Goal: Transaction & Acquisition: Obtain resource

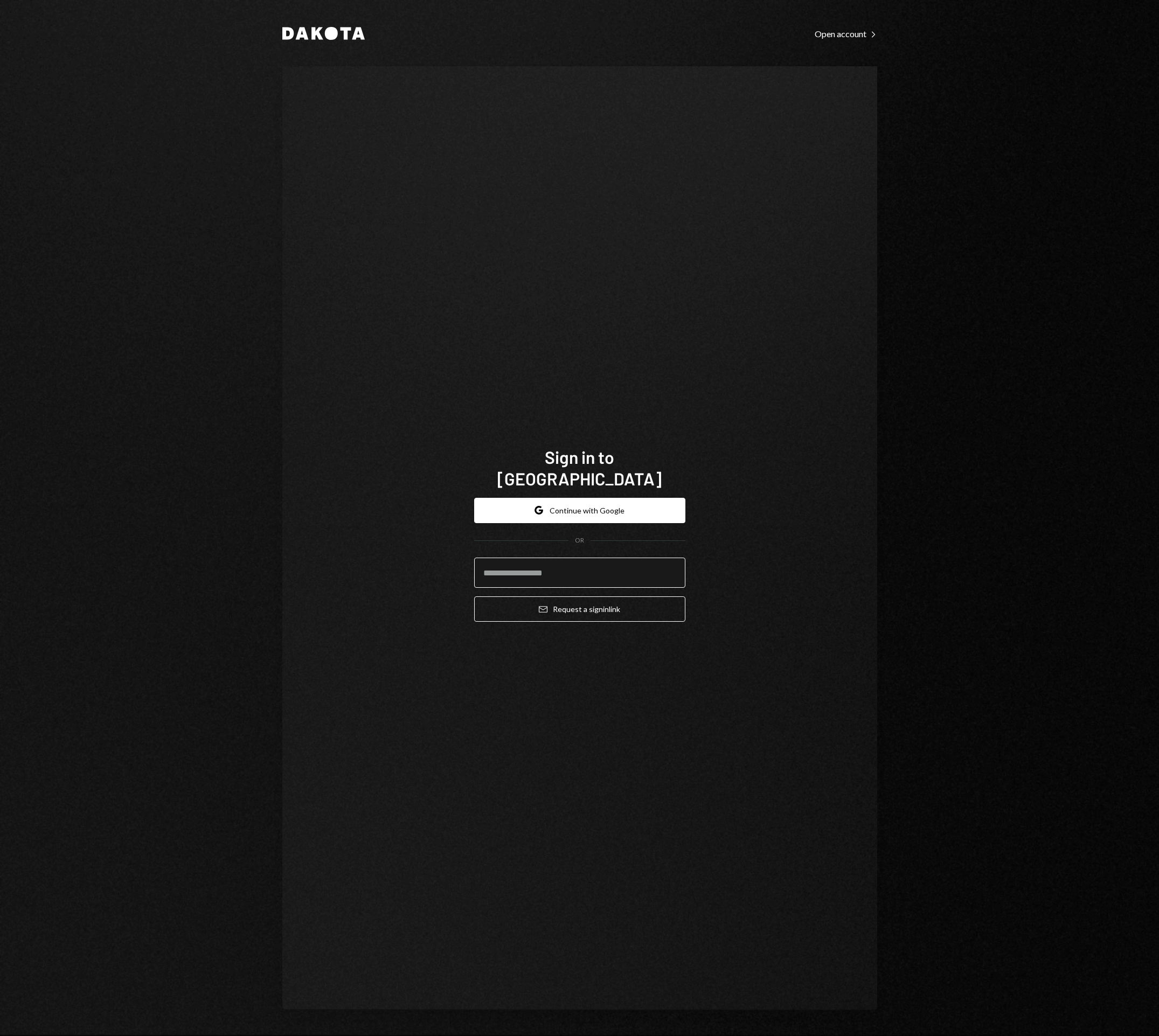
click at [554, 571] on input "email" at bounding box center [580, 572] width 211 height 30
click at [493, 561] on input "email" at bounding box center [580, 572] width 211 height 30
click at [592, 569] on input "email" at bounding box center [580, 572] width 211 height 30
click at [0, 1035] on com-1password-button at bounding box center [0, 1036] width 0 height 0
click at [532, 561] on input "email" at bounding box center [580, 572] width 211 height 30
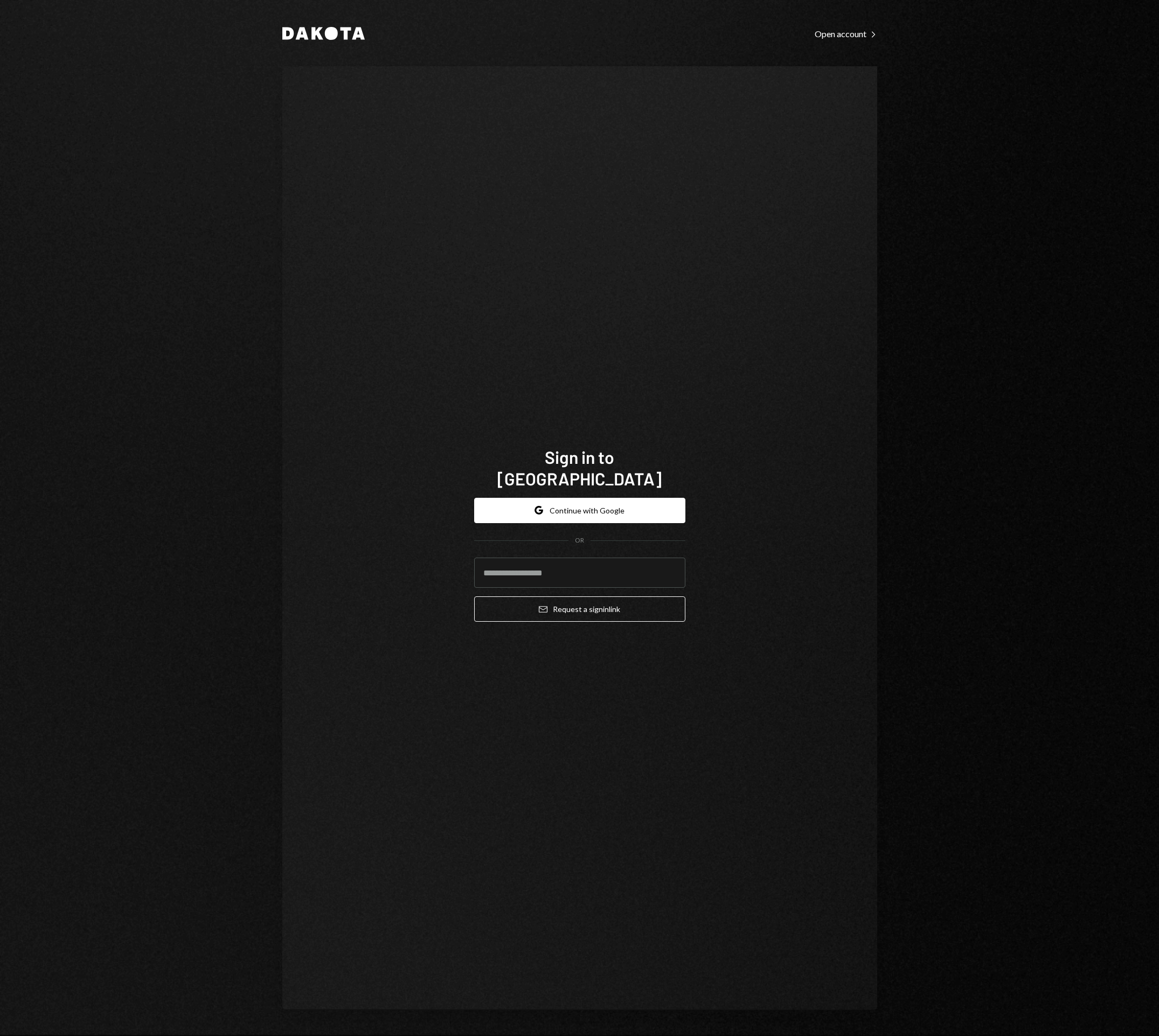
type input "**********"
click at [571, 600] on button "Email Request a sign in link" at bounding box center [580, 608] width 211 height 25
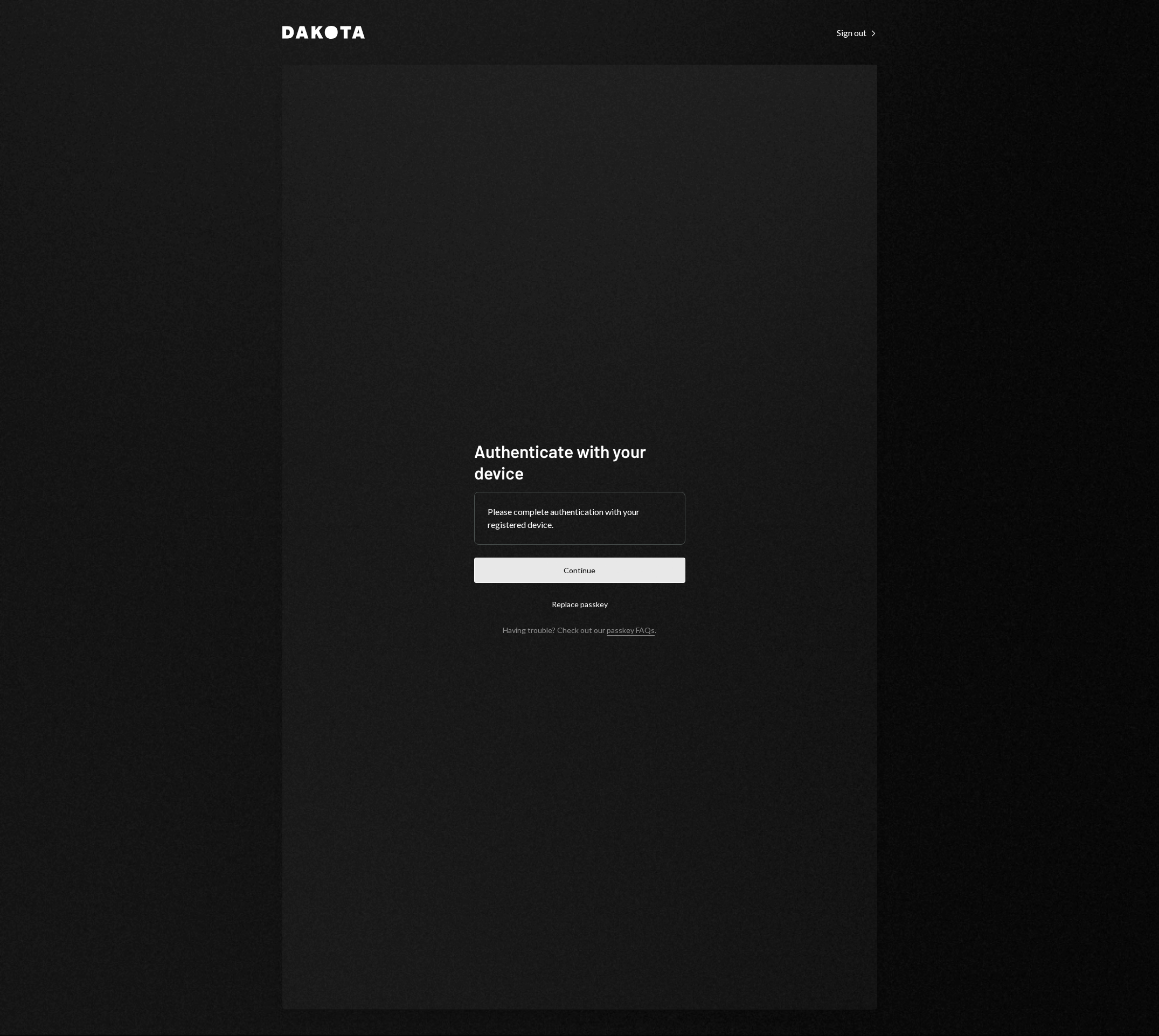
click at [589, 576] on button "Continue" at bounding box center [580, 570] width 211 height 25
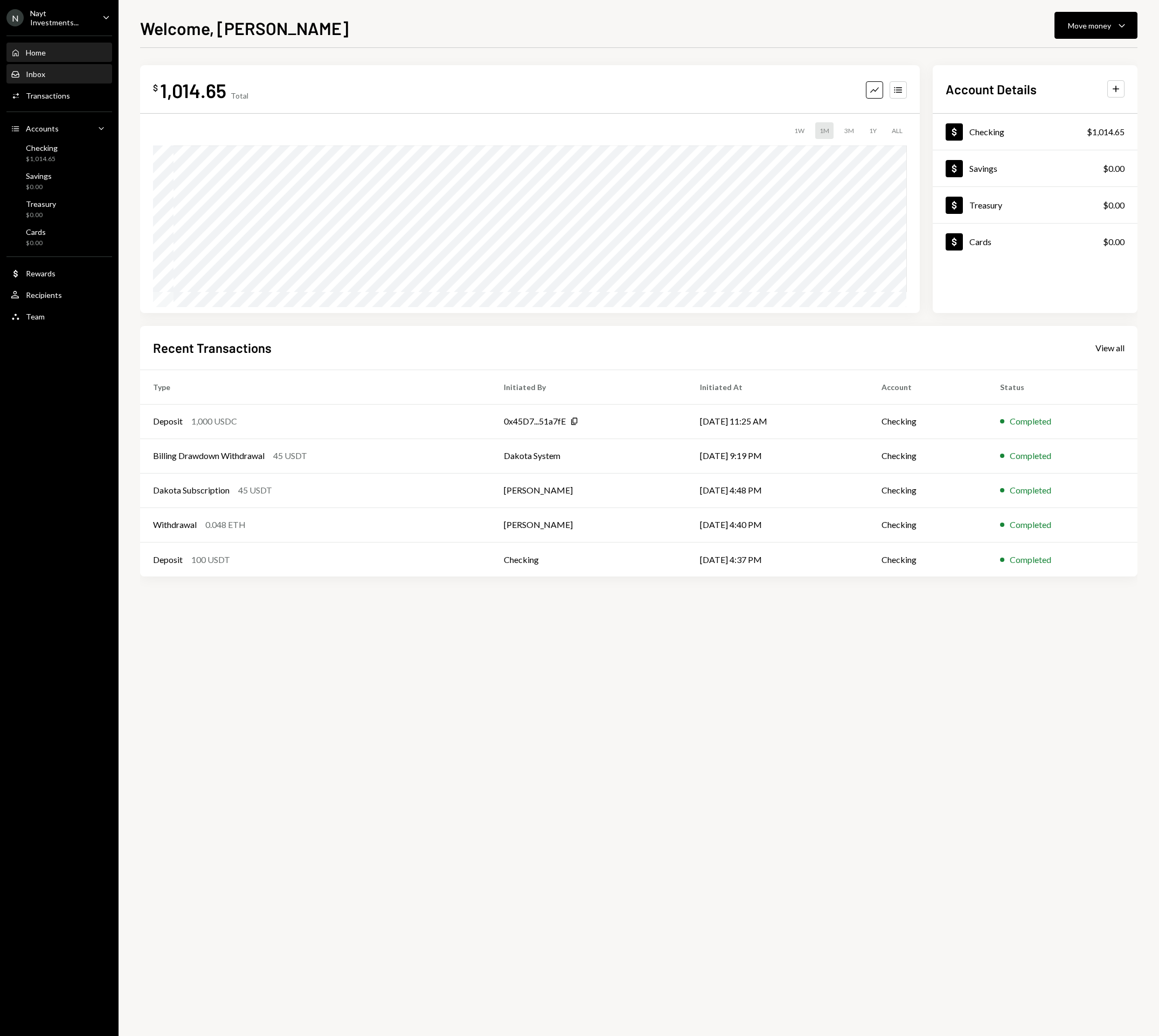
click at [43, 72] on div "Inbox" at bounding box center [35, 74] width 19 height 9
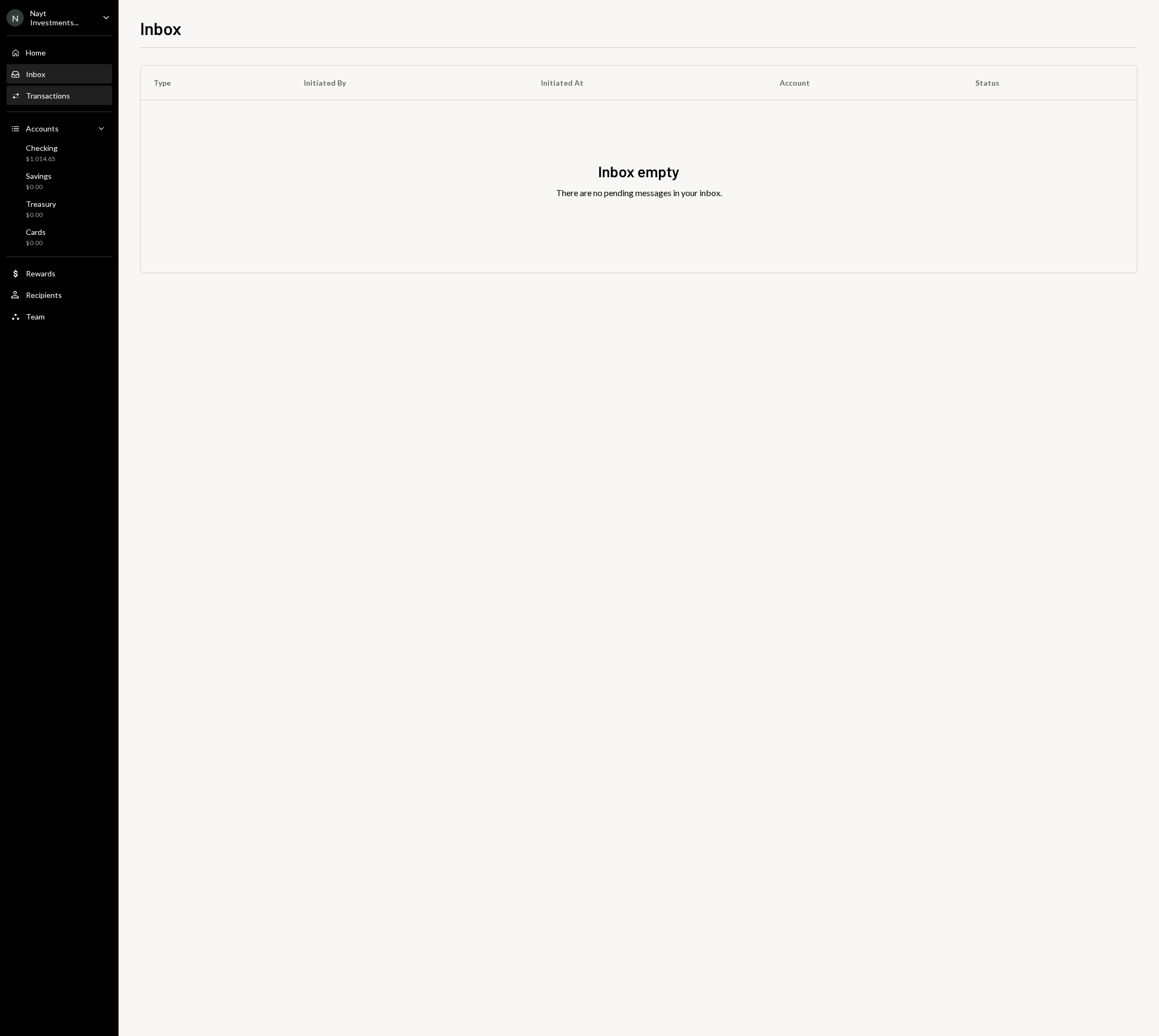
click at [52, 100] on div "Activities Transactions" at bounding box center [59, 96] width 97 height 19
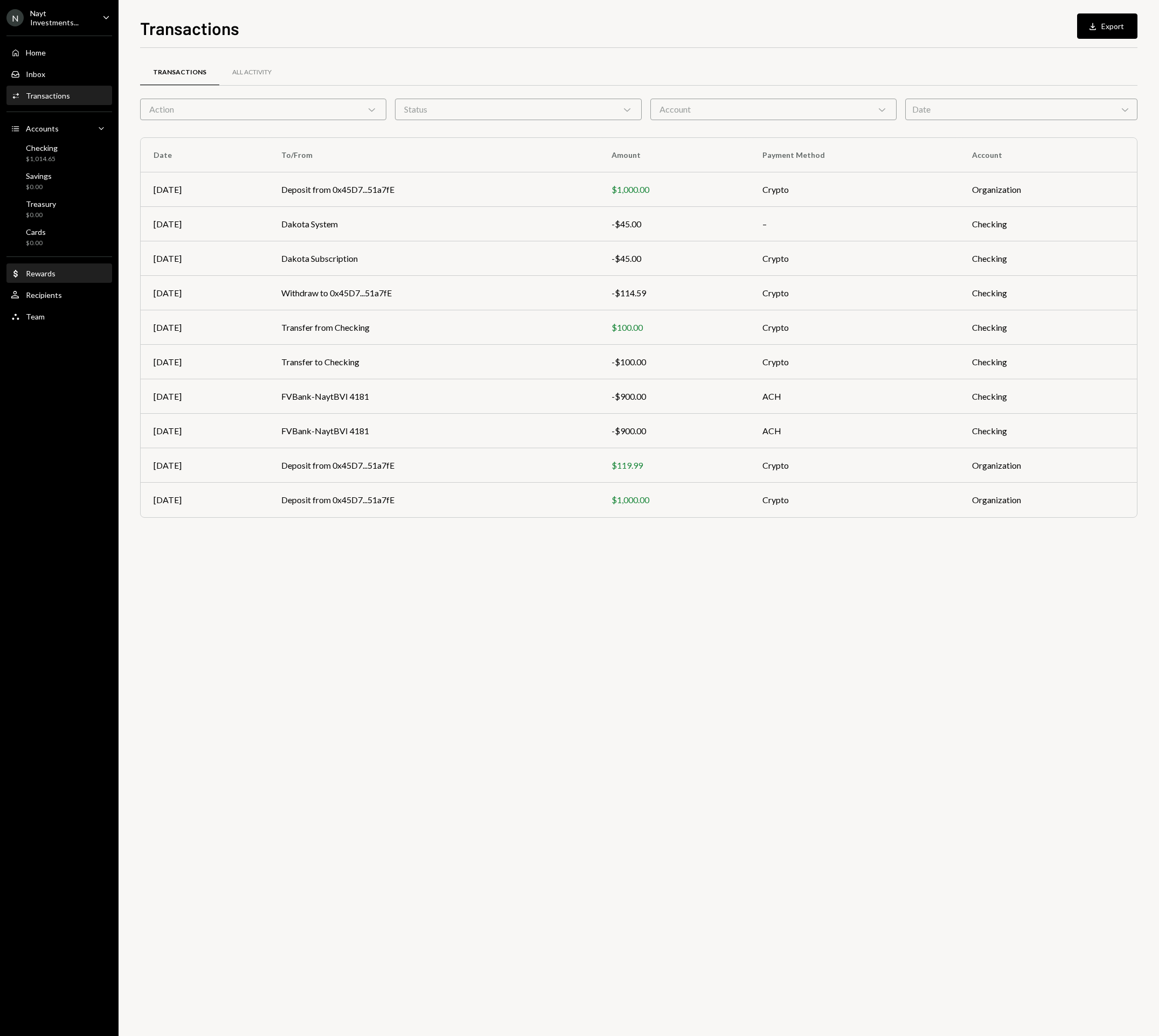
click at [45, 273] on div "Rewards" at bounding box center [41, 273] width 30 height 9
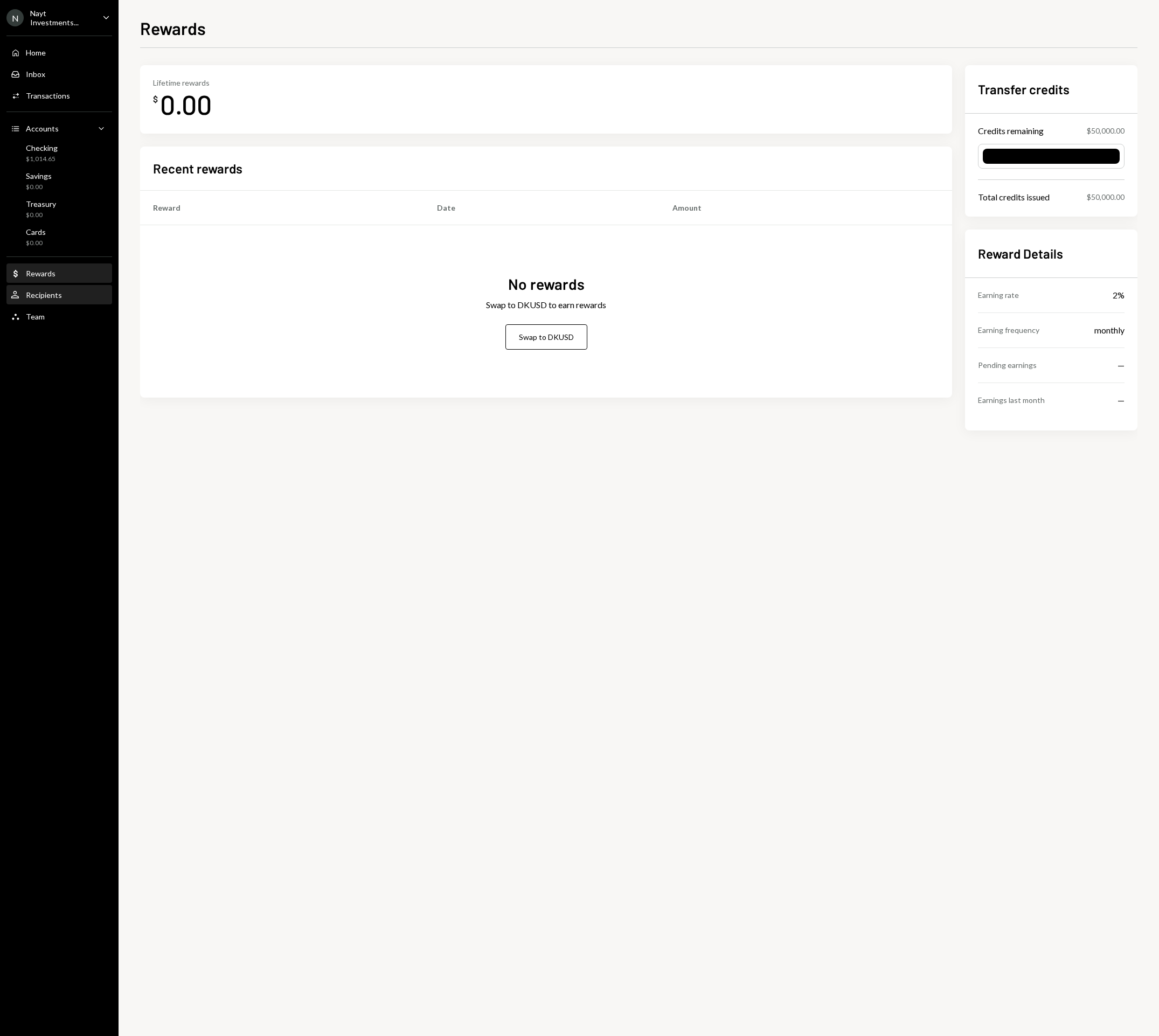
click at [52, 293] on div "Recipients" at bounding box center [44, 295] width 36 height 9
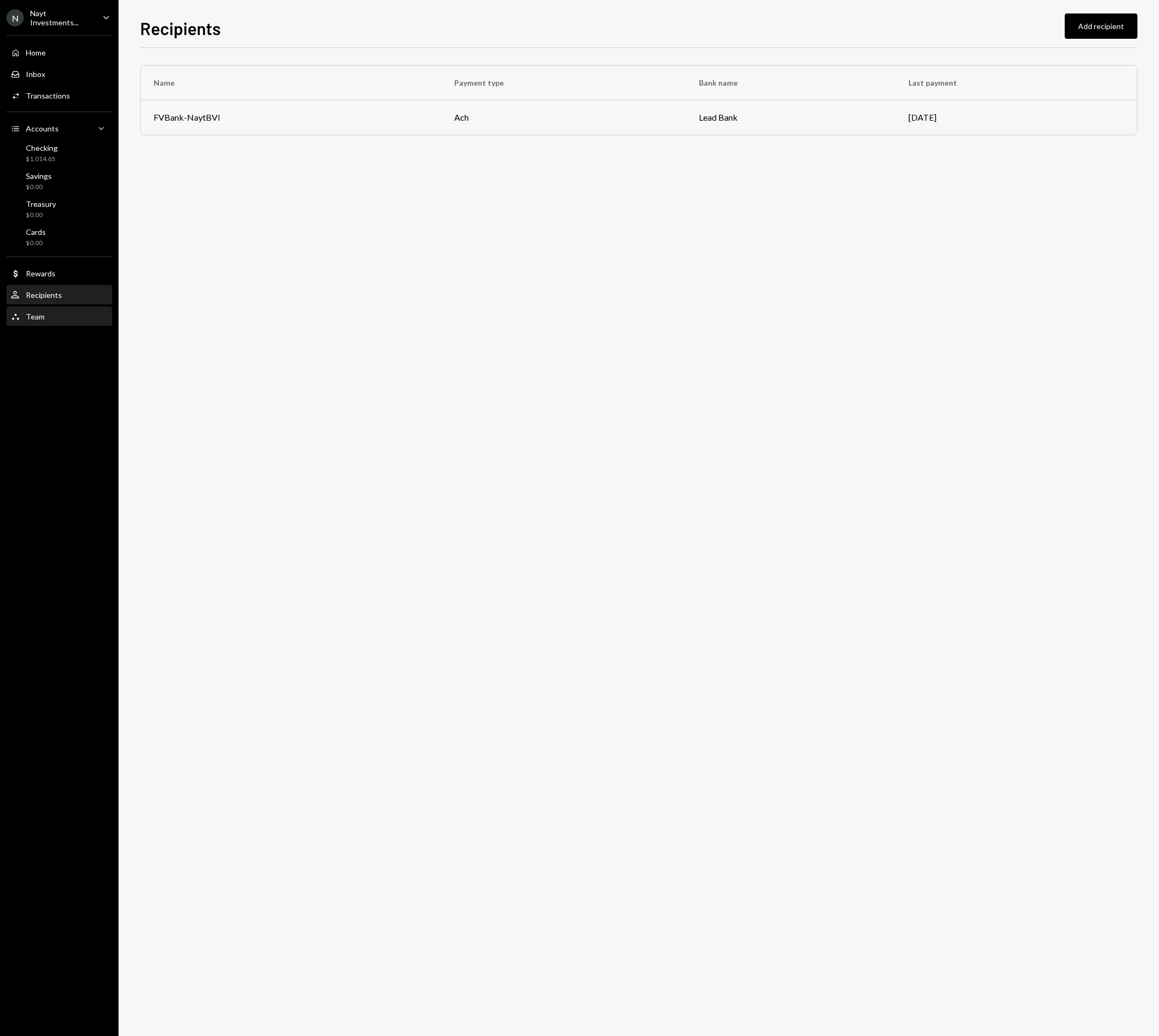
click at [32, 318] on div "Team" at bounding box center [35, 316] width 19 height 9
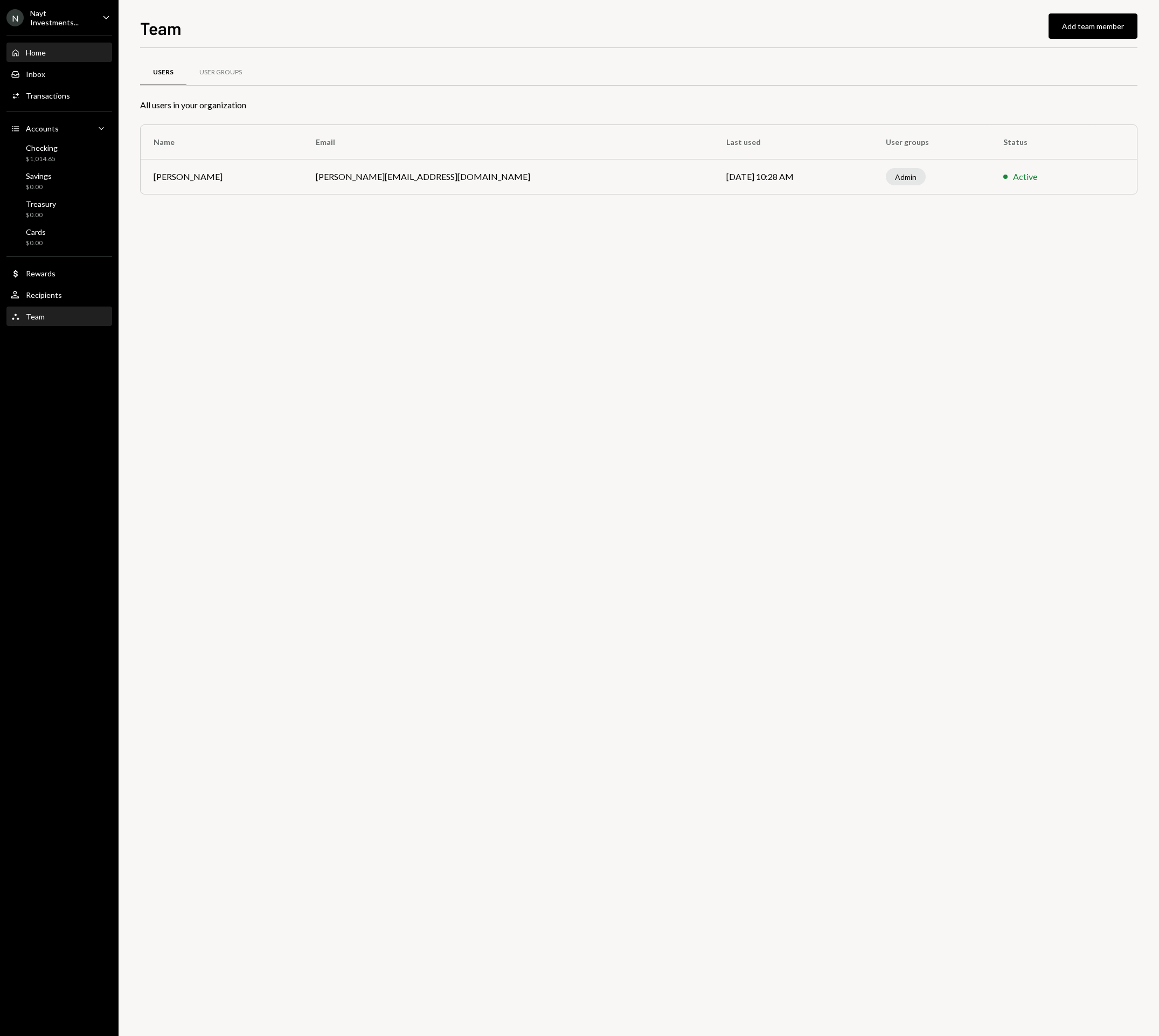
click at [43, 52] on div "Home" at bounding box center [36, 52] width 20 height 9
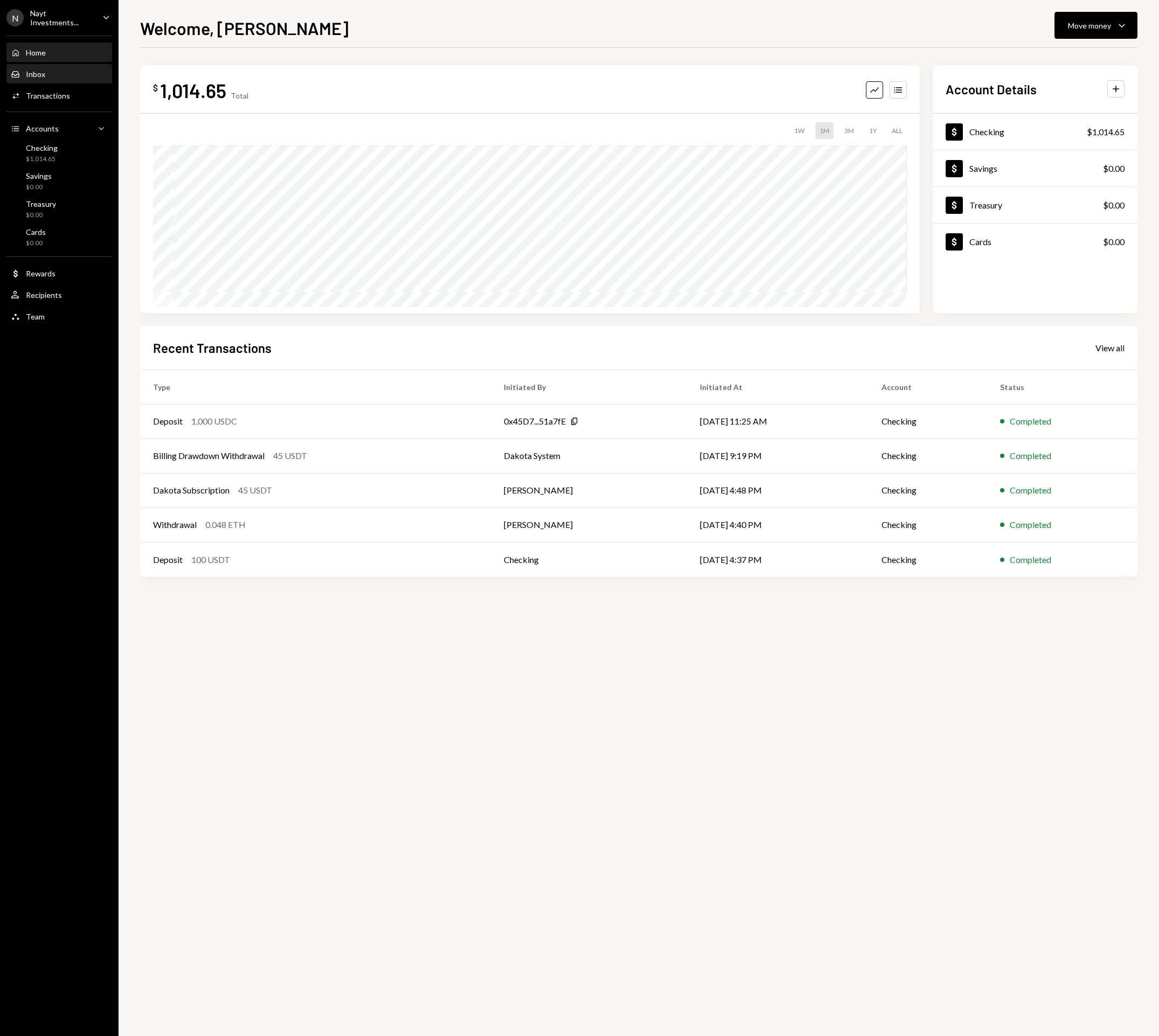
click at [46, 74] on div "Inbox Inbox" at bounding box center [59, 74] width 97 height 10
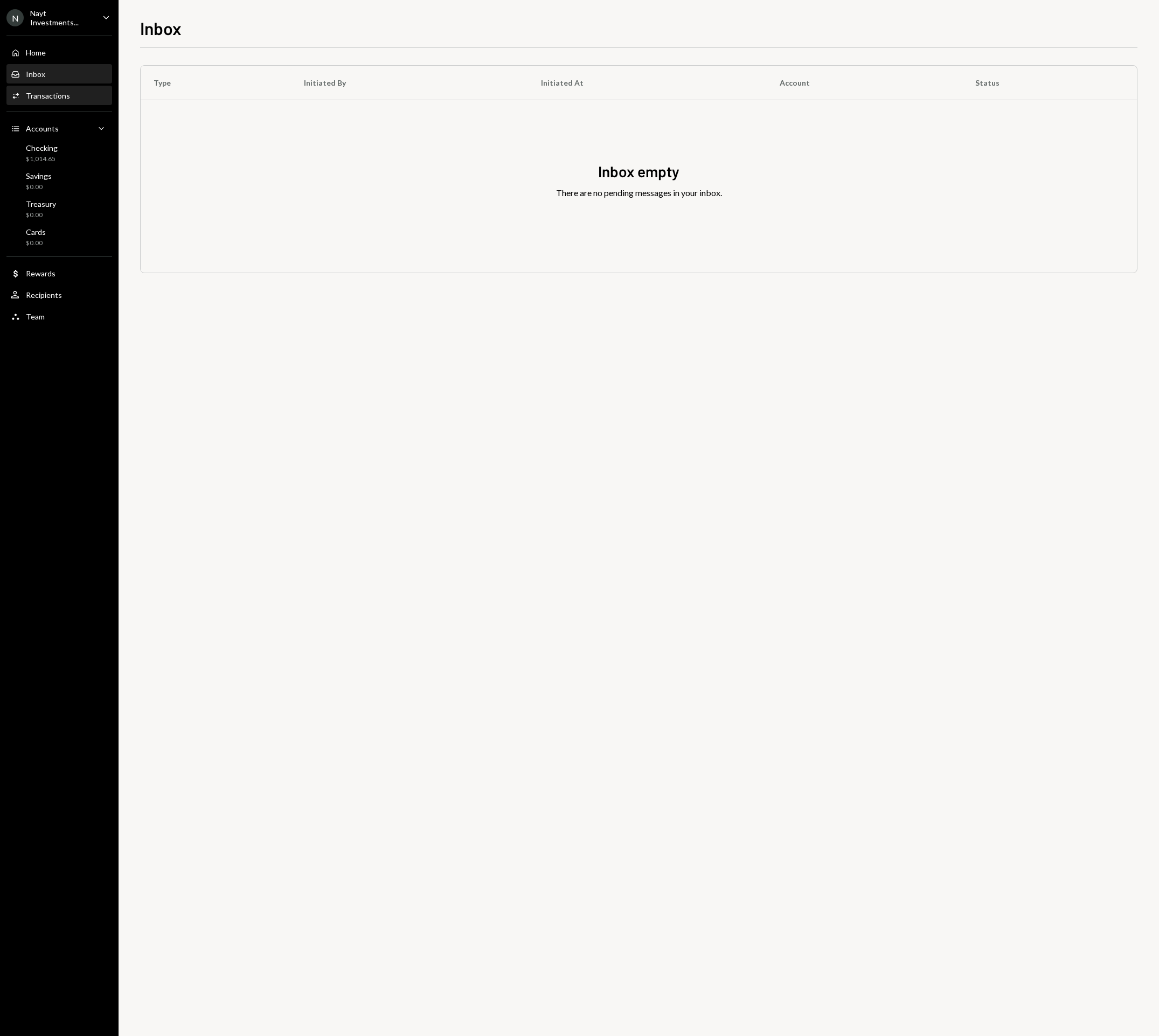
click at [56, 100] on div "Activities Transactions" at bounding box center [59, 96] width 97 height 19
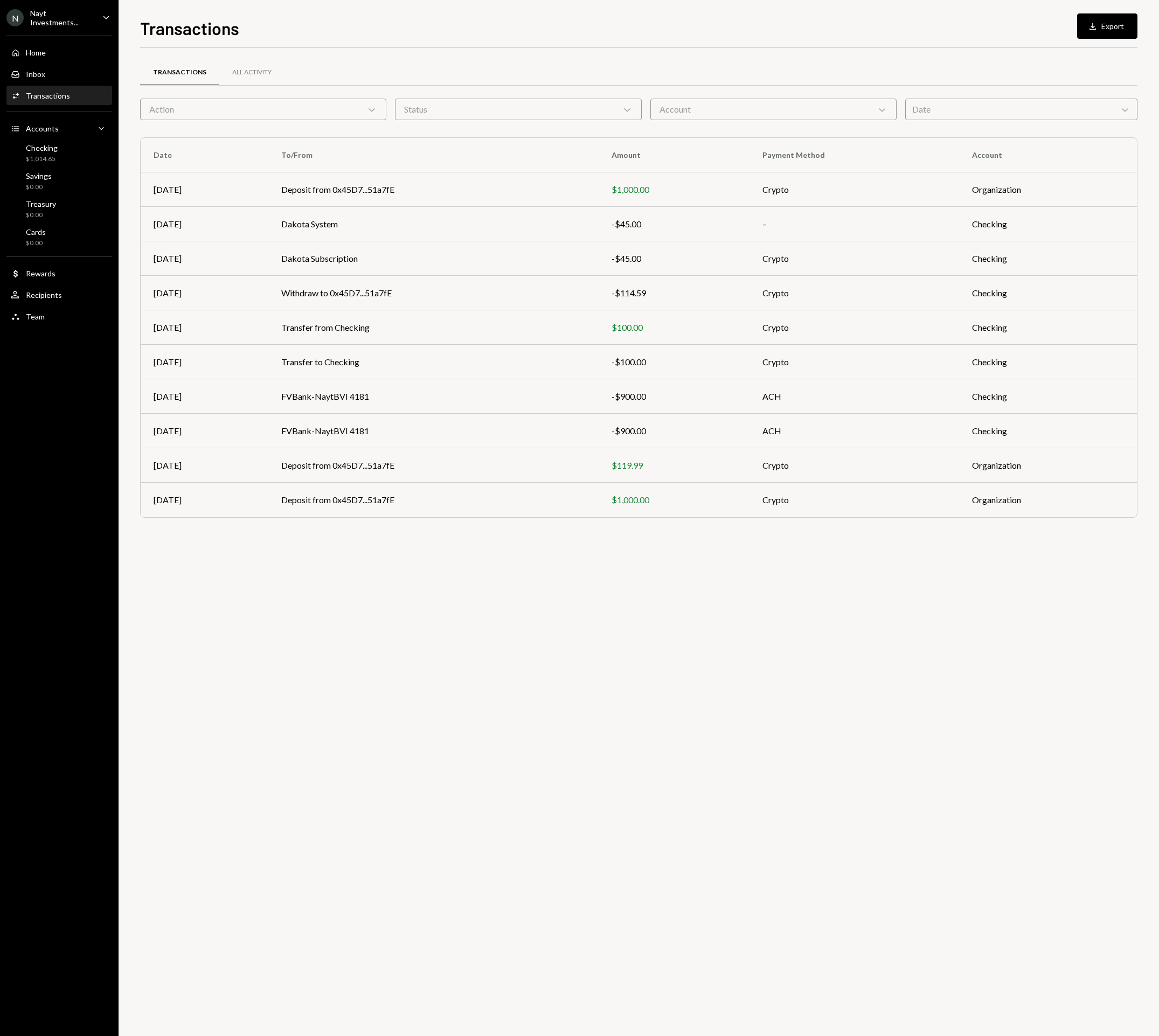
click at [71, 14] on div "Nayt Investments..." at bounding box center [62, 18] width 64 height 19
click at [46, 114] on div "Documents" at bounding box center [76, 111] width 115 height 19
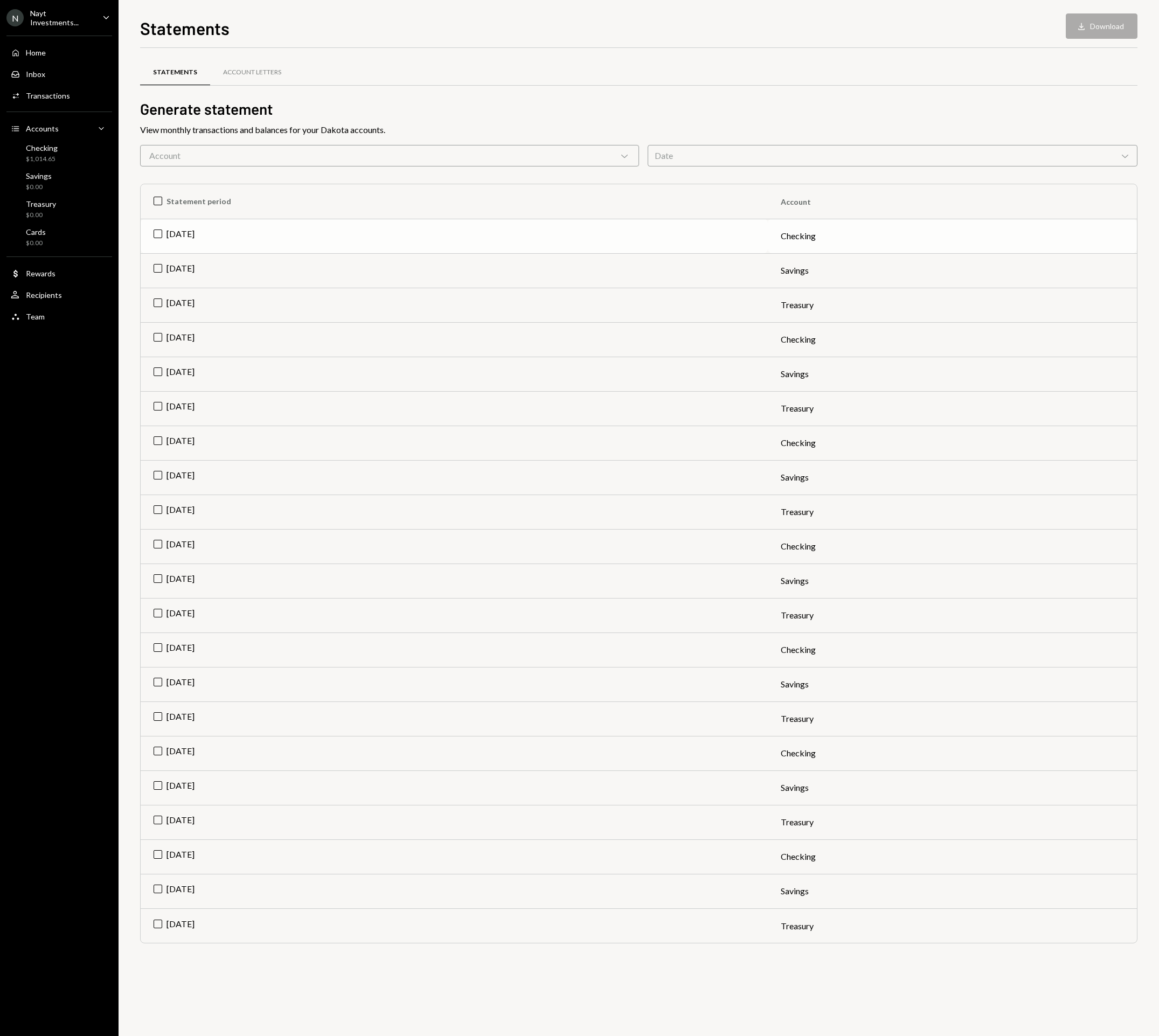
click at [156, 233] on td "[DATE]" at bounding box center [454, 236] width 627 height 35
click at [1109, 26] on button "Download Download" at bounding box center [1102, 26] width 72 height 25
click at [264, 77] on div "Account Letters" at bounding box center [252, 73] width 84 height 26
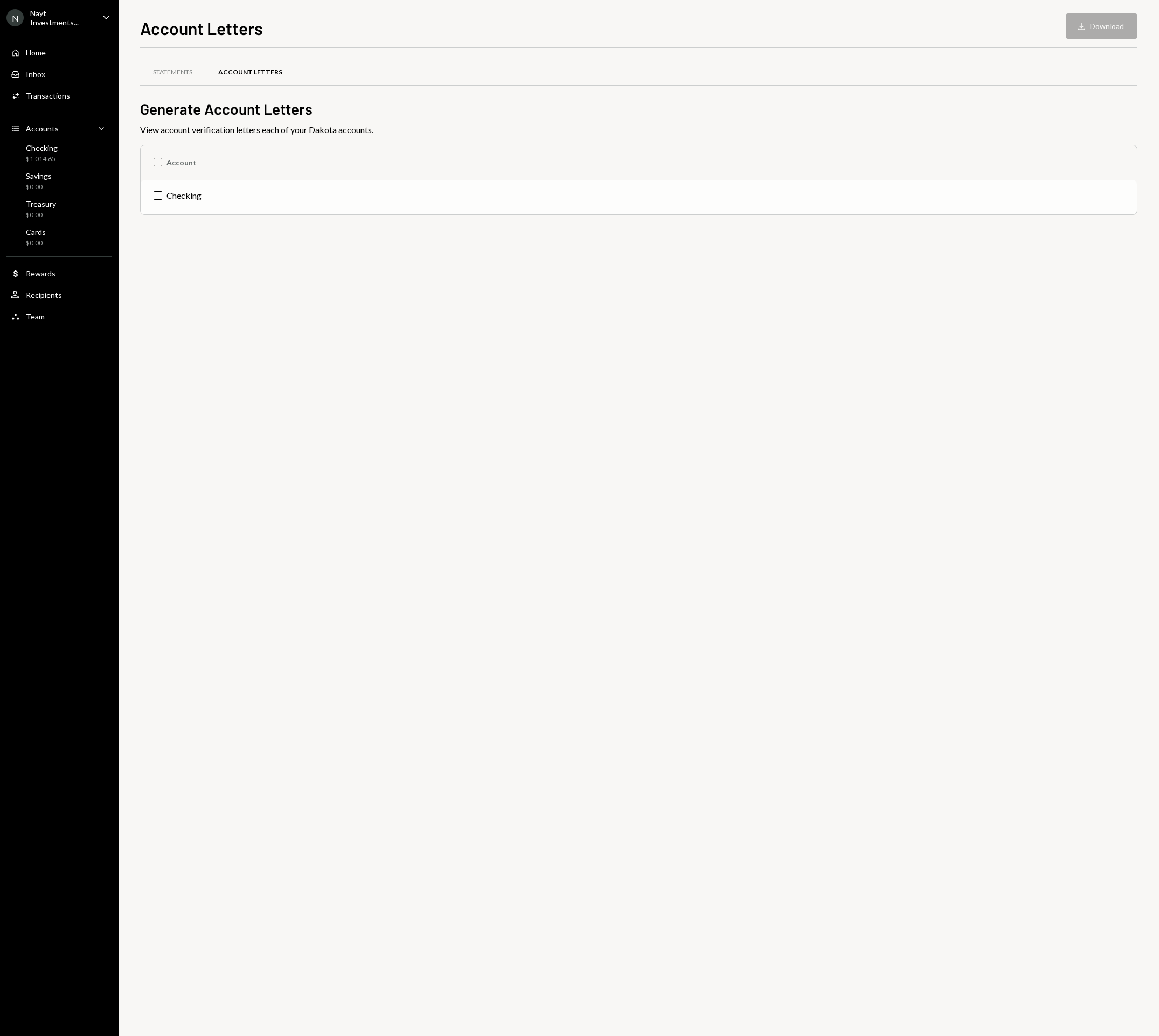
click at [201, 195] on td "Checking" at bounding box center [638, 197] width 996 height 35
click at [1106, 24] on button "Download Download" at bounding box center [1102, 26] width 72 height 25
